Goal: Navigation & Orientation: Find specific page/section

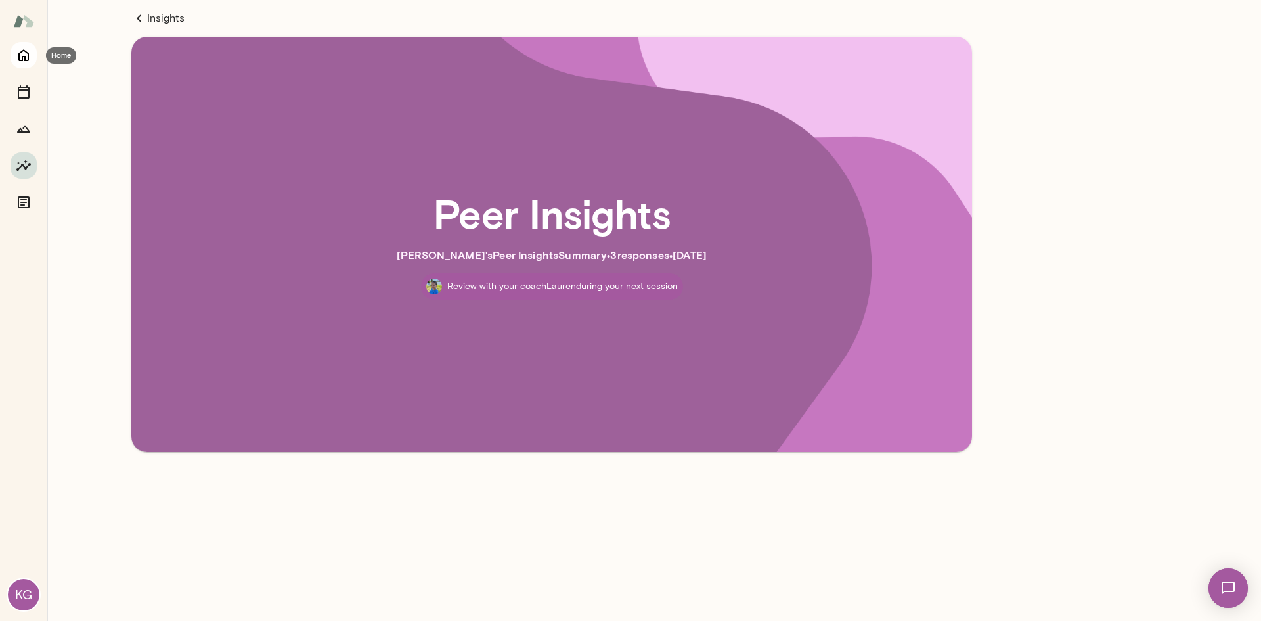
click at [26, 51] on icon "Home" at bounding box center [24, 55] width 16 height 16
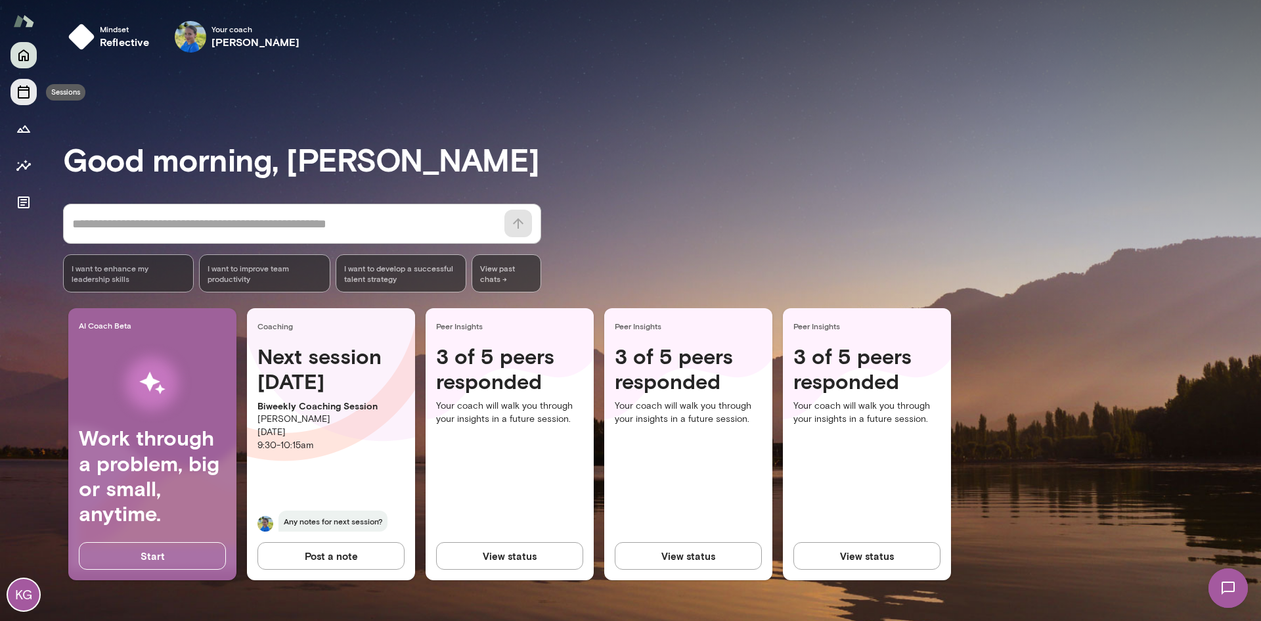
click at [29, 96] on icon "Sessions" at bounding box center [24, 91] width 12 height 13
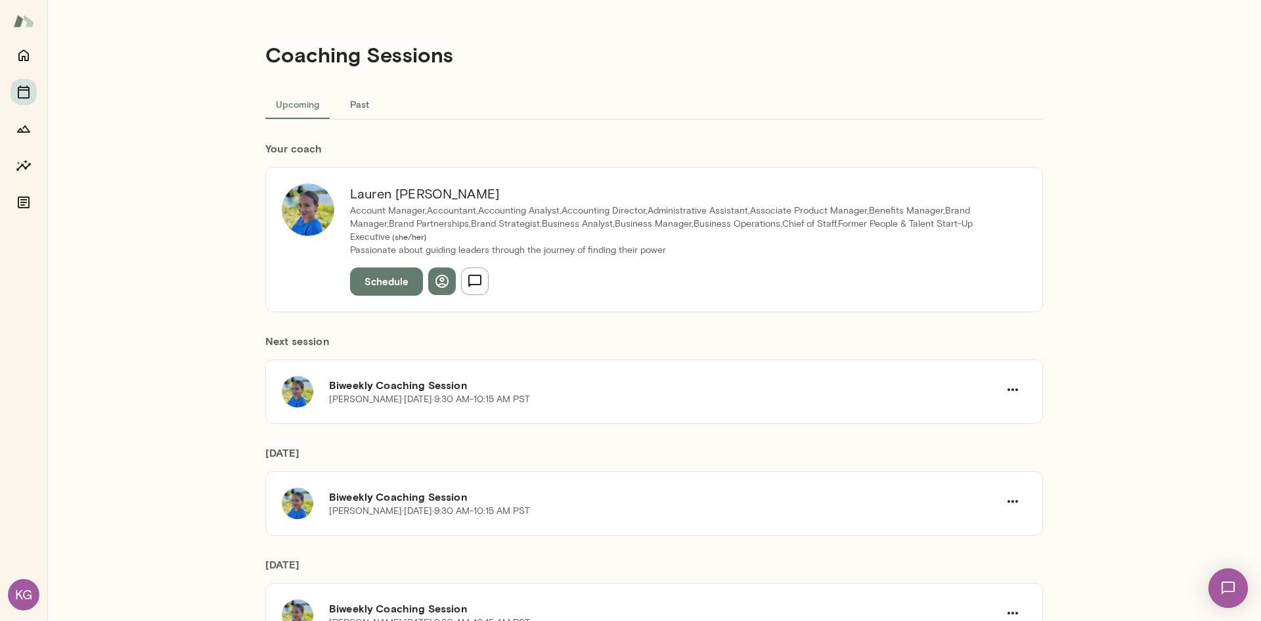
click at [361, 109] on button "Past" at bounding box center [359, 104] width 59 height 32
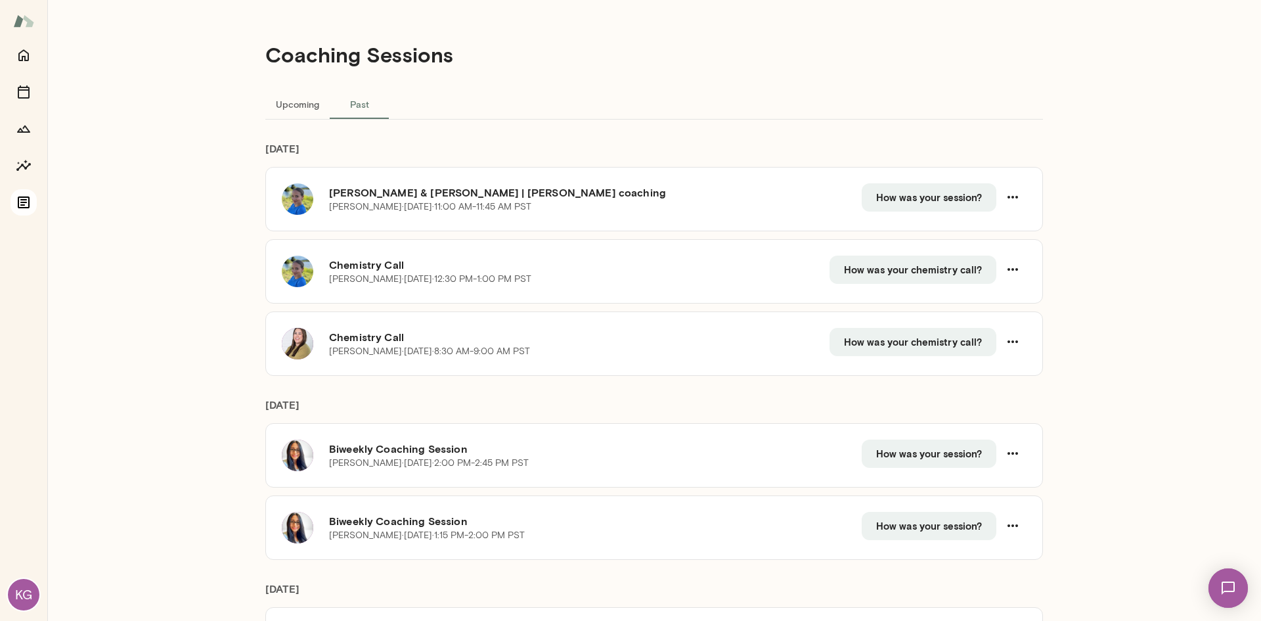
click at [20, 206] on icon "Documents" at bounding box center [24, 202] width 16 height 16
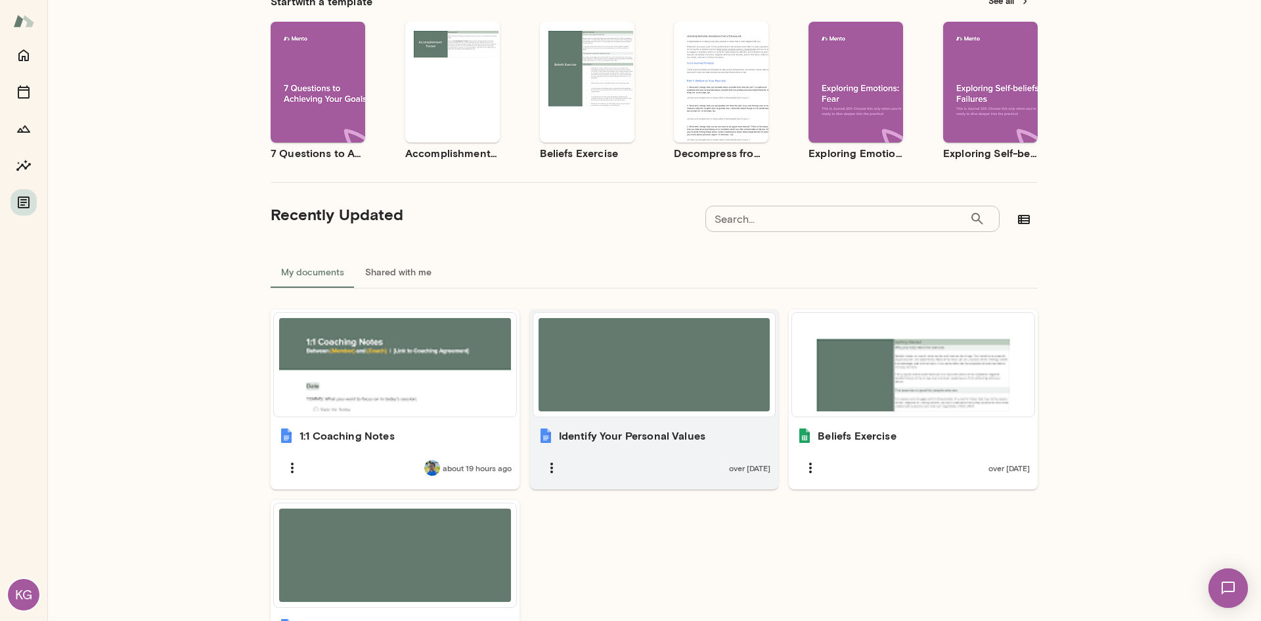
scroll to position [131, 0]
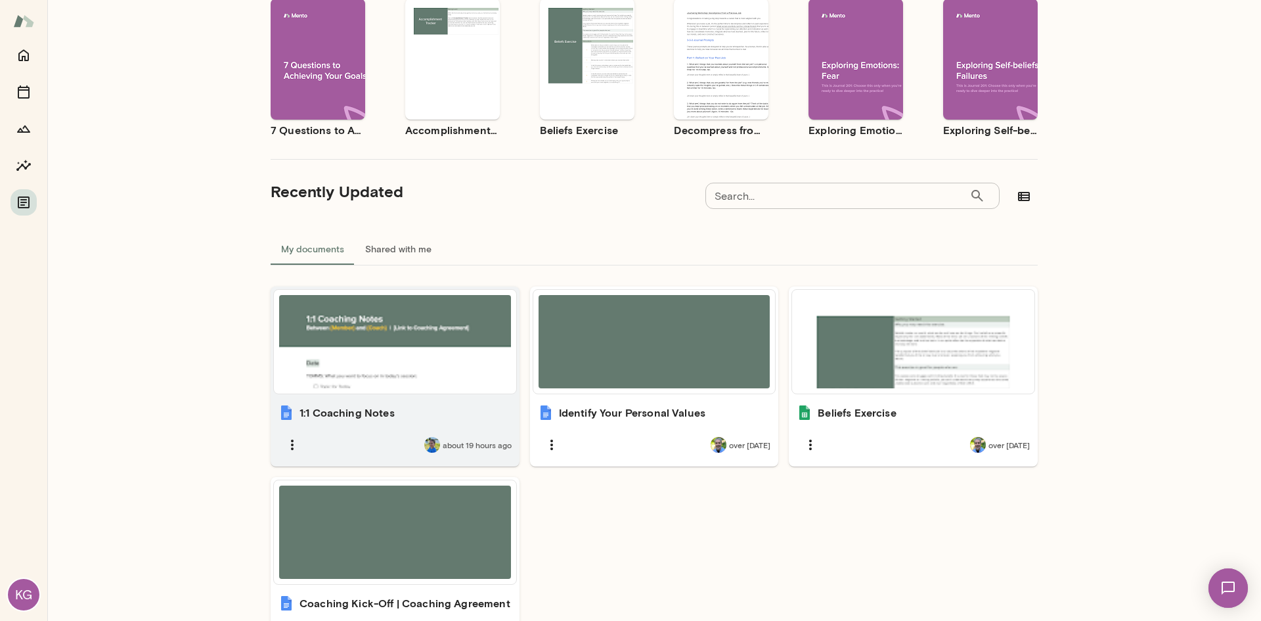
click at [462, 344] on div at bounding box center [395, 341] width 232 height 93
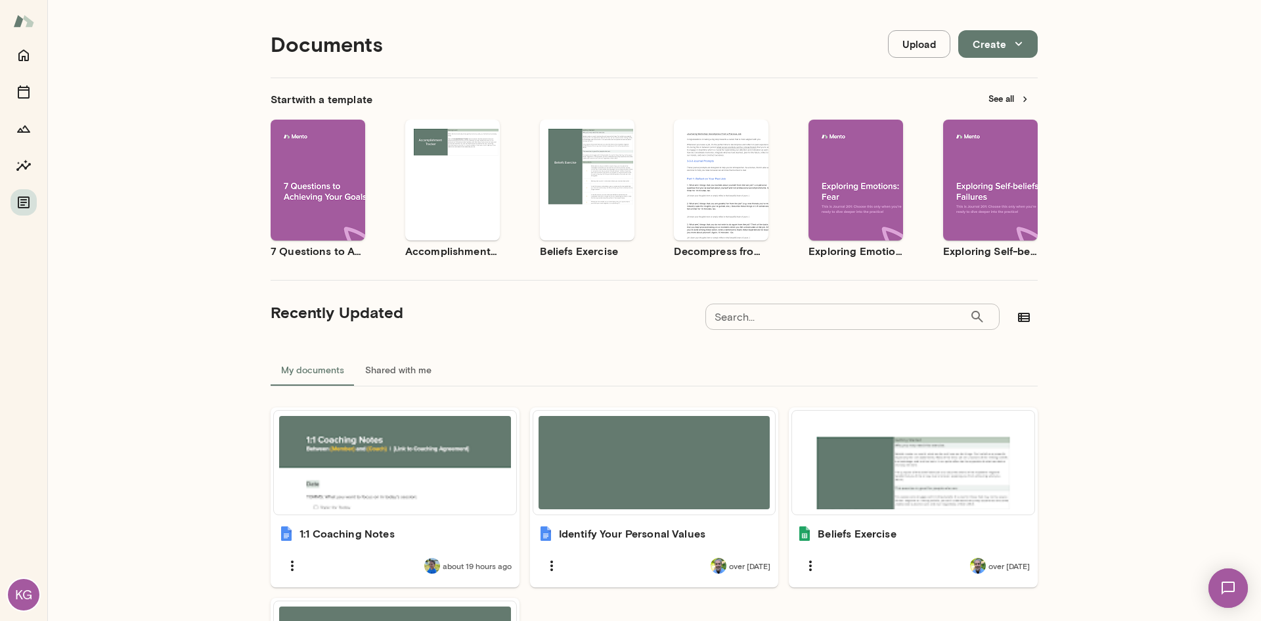
scroll to position [0, 0]
